Goal: Information Seeking & Learning: Understand process/instructions

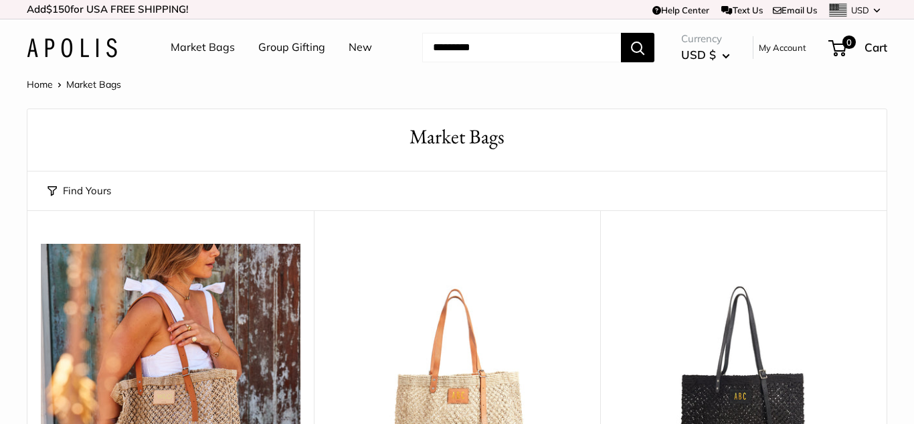
click at [667, 9] on link "Help Center" at bounding box center [681, 10] width 57 height 11
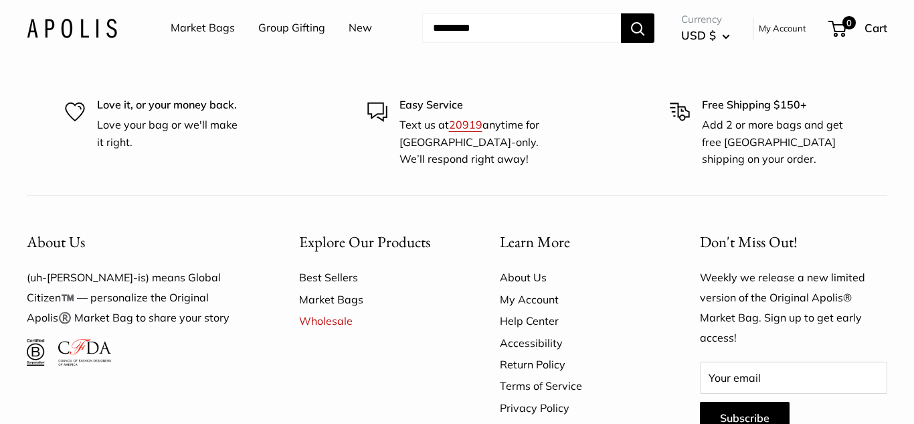
scroll to position [2577, 0]
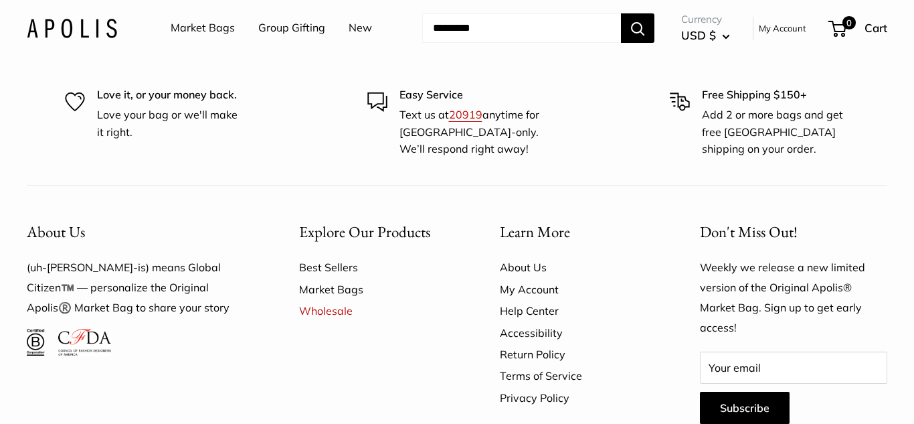
click at [536, 343] on link "Return Policy" at bounding box center [577, 353] width 154 height 21
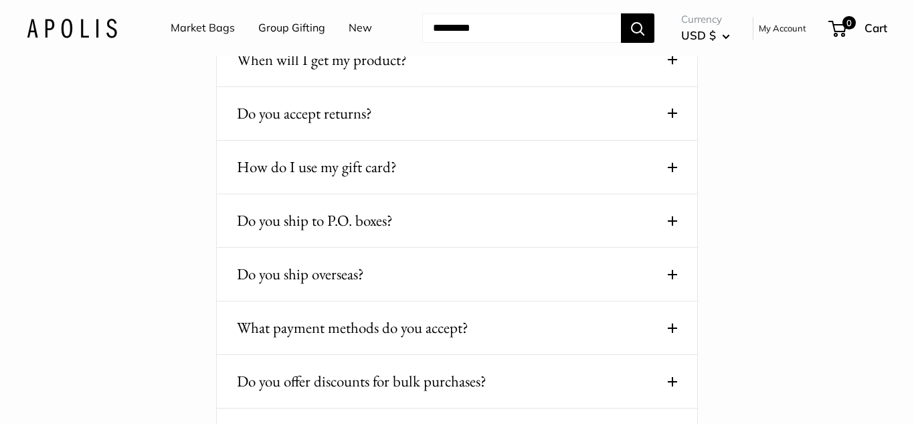
scroll to position [621, 0]
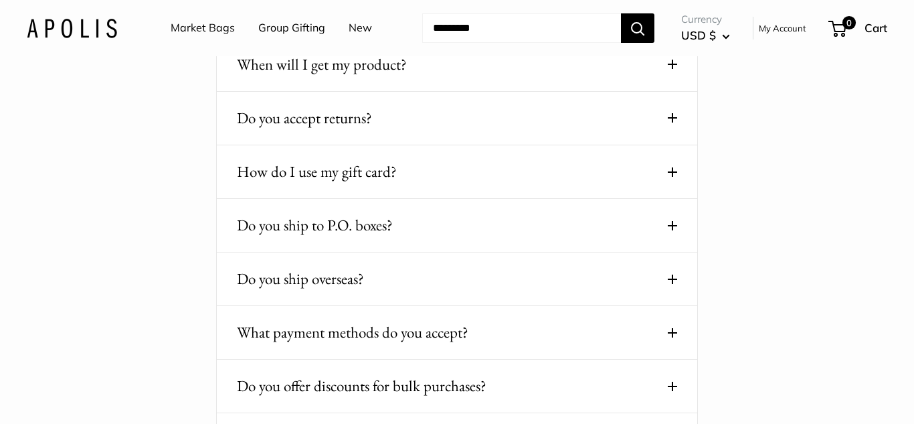
click at [674, 115] on span at bounding box center [672, 117] width 9 height 9
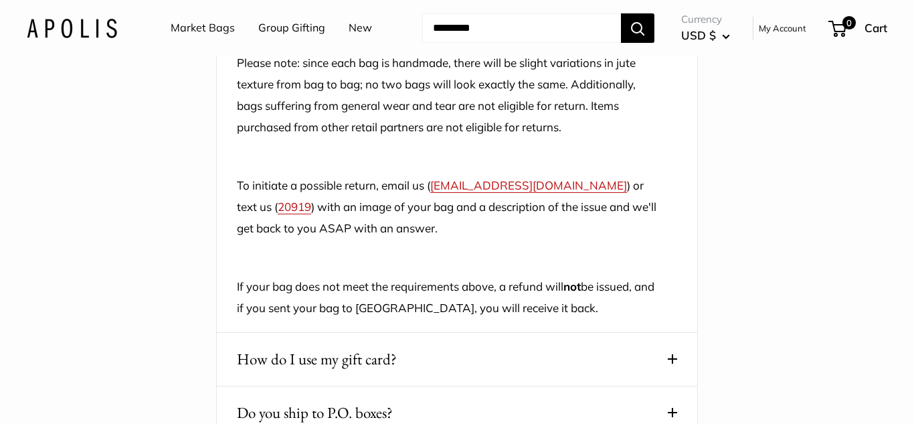
scroll to position [1133, 0]
